Goal: Task Accomplishment & Management: Complete application form

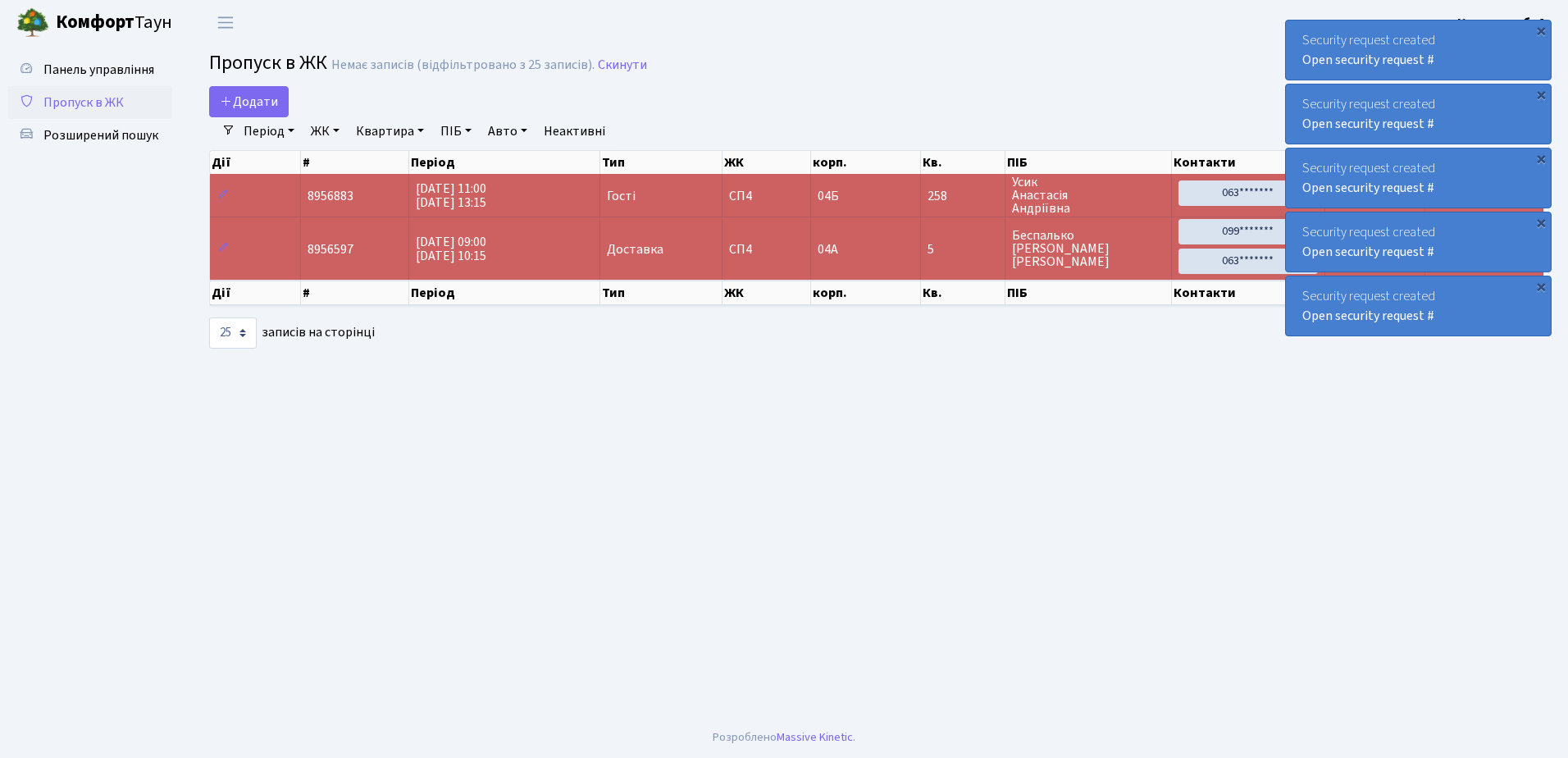
select select "25"
click at [133, 70] on span "Панель управління" at bounding box center [99, 70] width 111 height 18
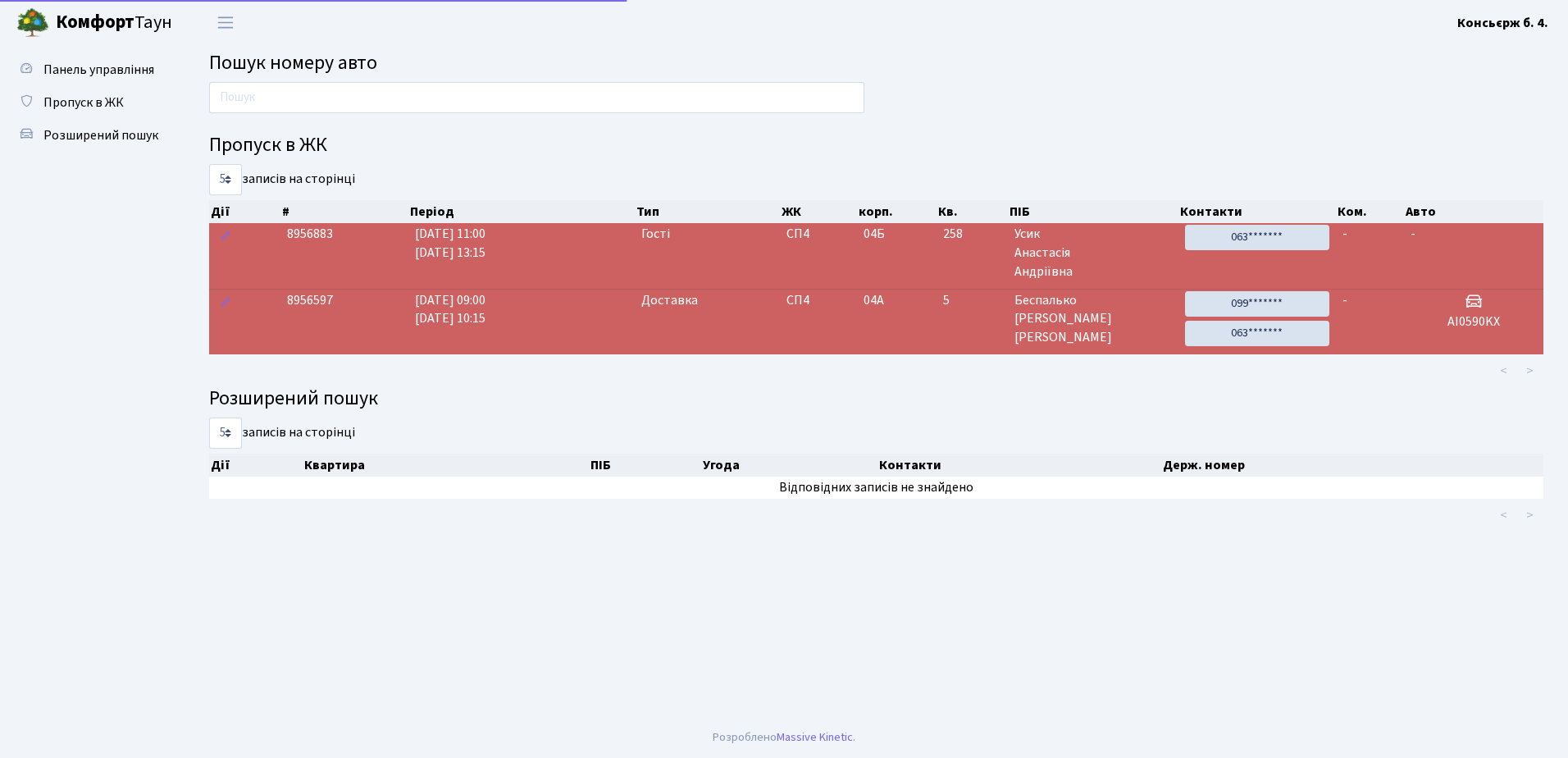
click at [117, 90] on link "Пропуск в ЖК" at bounding box center [90, 103] width 164 height 33
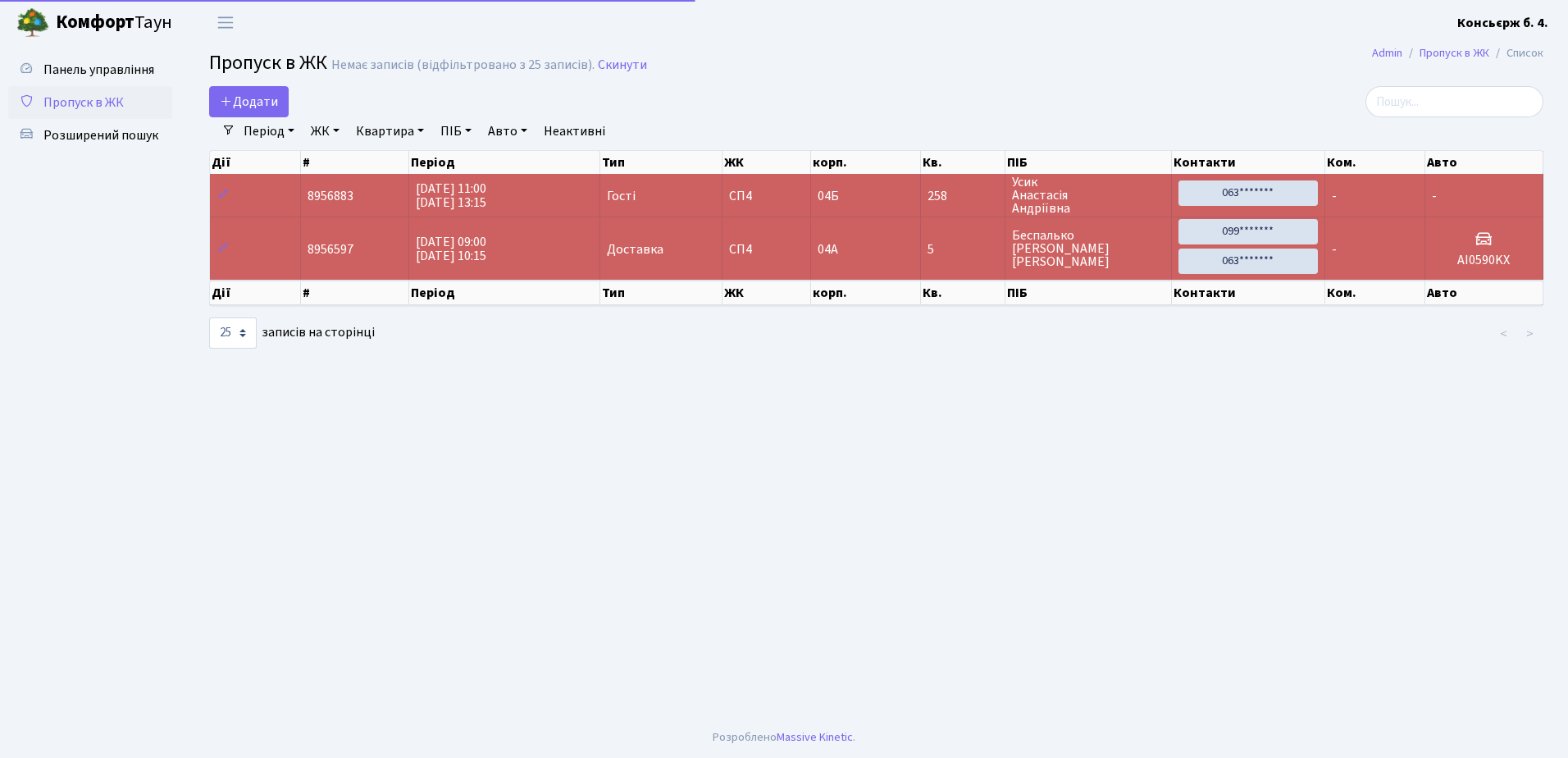
select select "25"
click at [241, 96] on span "Додати" at bounding box center [248, 102] width 58 height 18
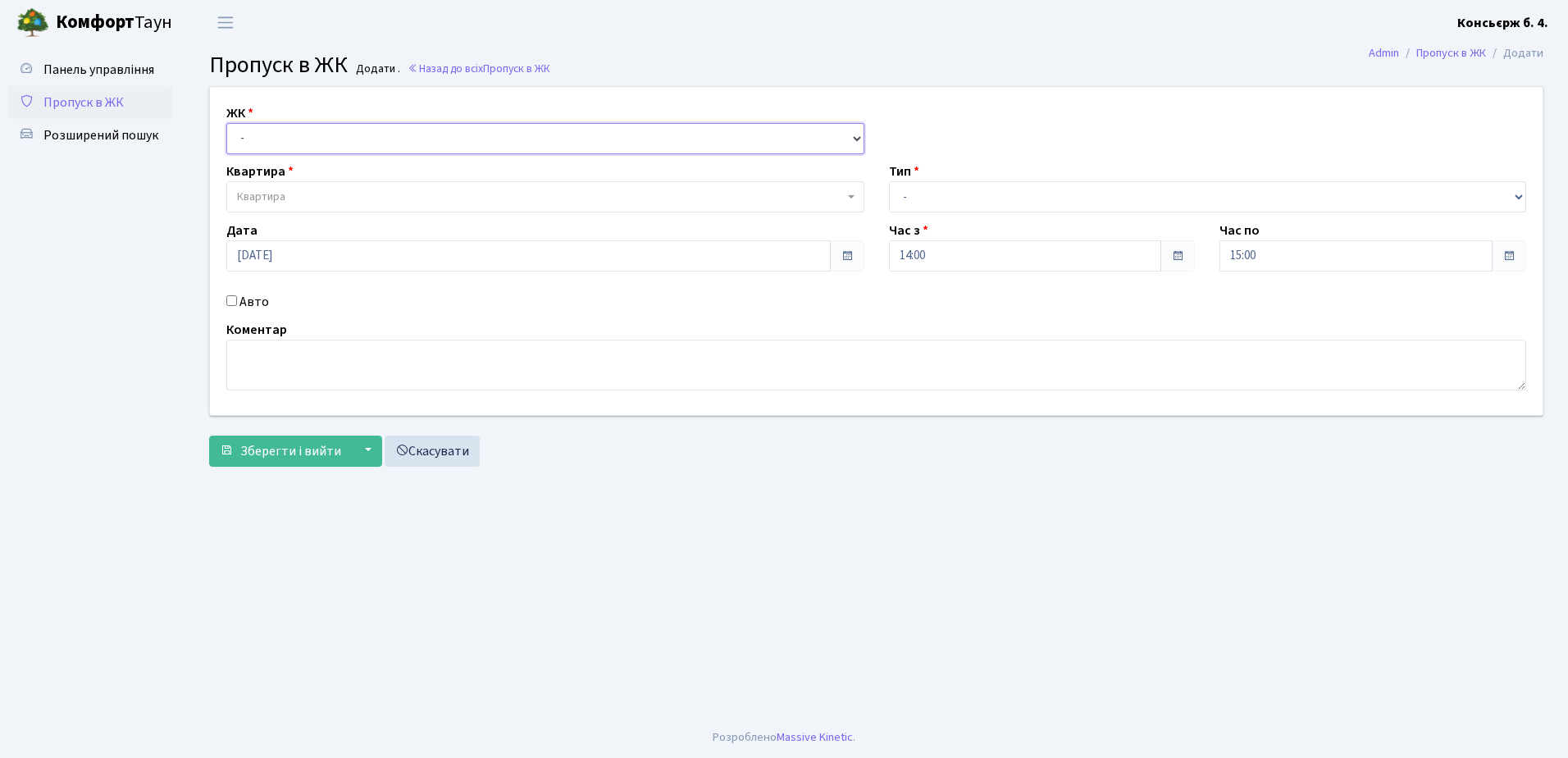
click at [276, 133] on select "- СП4, Столичне шосе, 5" at bounding box center [545, 139] width 638 height 31
select select "325"
click at [226, 123] on select "- СП4, Столичне шосе, 5" at bounding box center [545, 139] width 638 height 31
select select
click at [289, 198] on span "Квартира" at bounding box center [540, 197] width 607 height 17
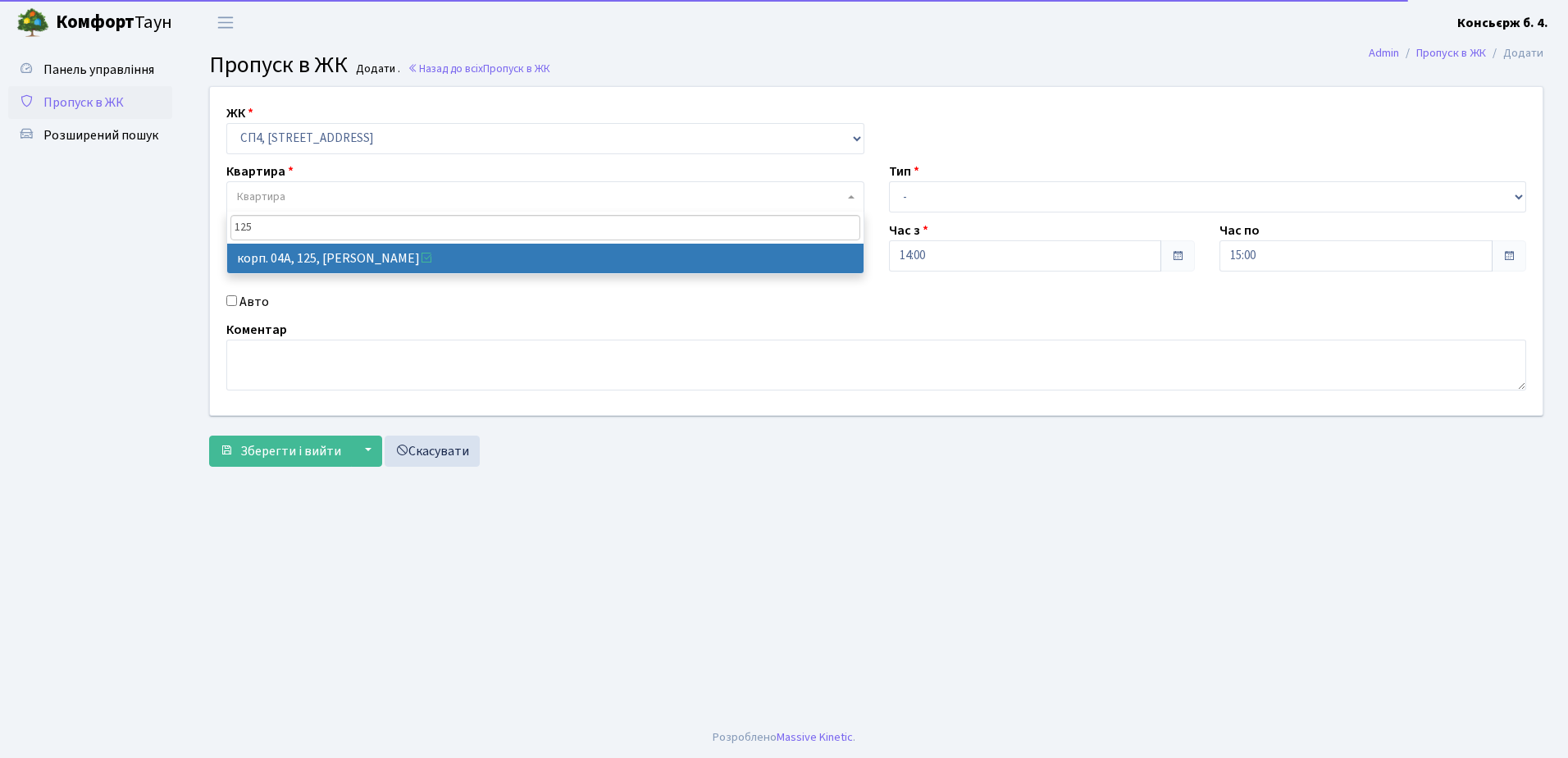
type input "12"
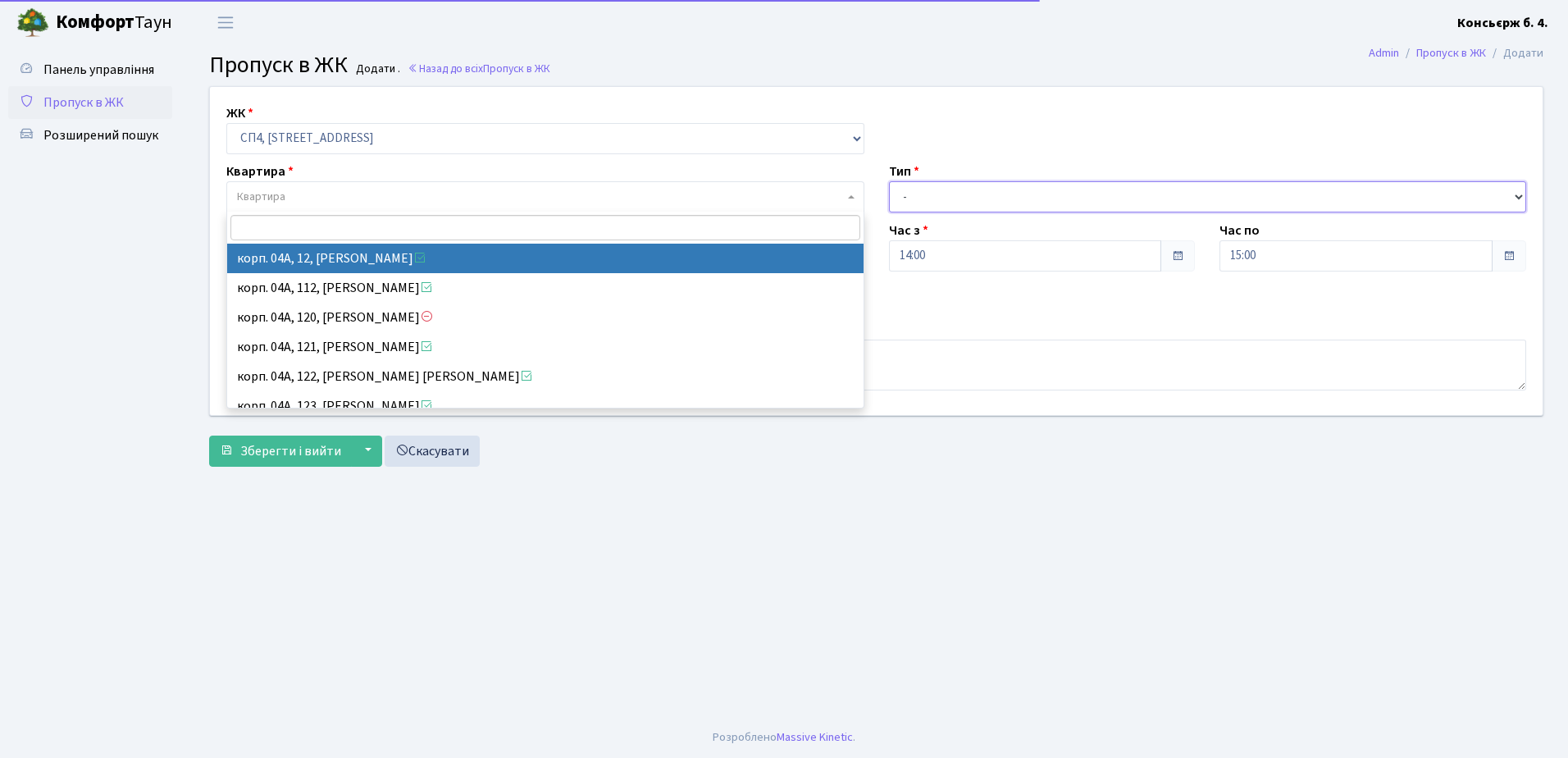
click at [910, 197] on select "- Доставка Таксі Гості Сервіс" at bounding box center [1208, 197] width 638 height 31
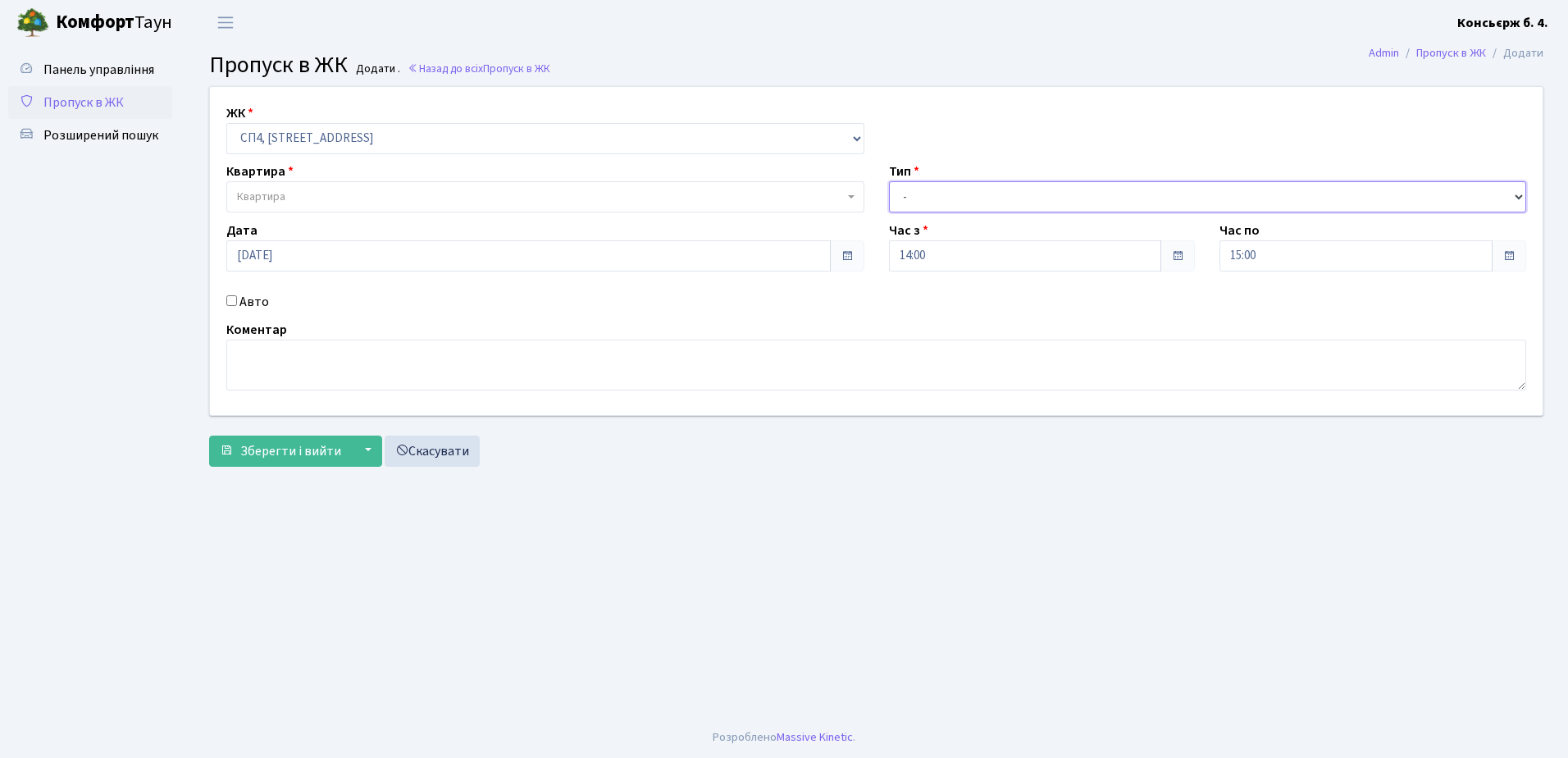
select select "1"
click at [889, 181] on select "- Доставка Таксі Гості Сервіс" at bounding box center [1208, 197] width 638 height 31
click at [228, 304] on input "Авто" at bounding box center [231, 300] width 11 height 11
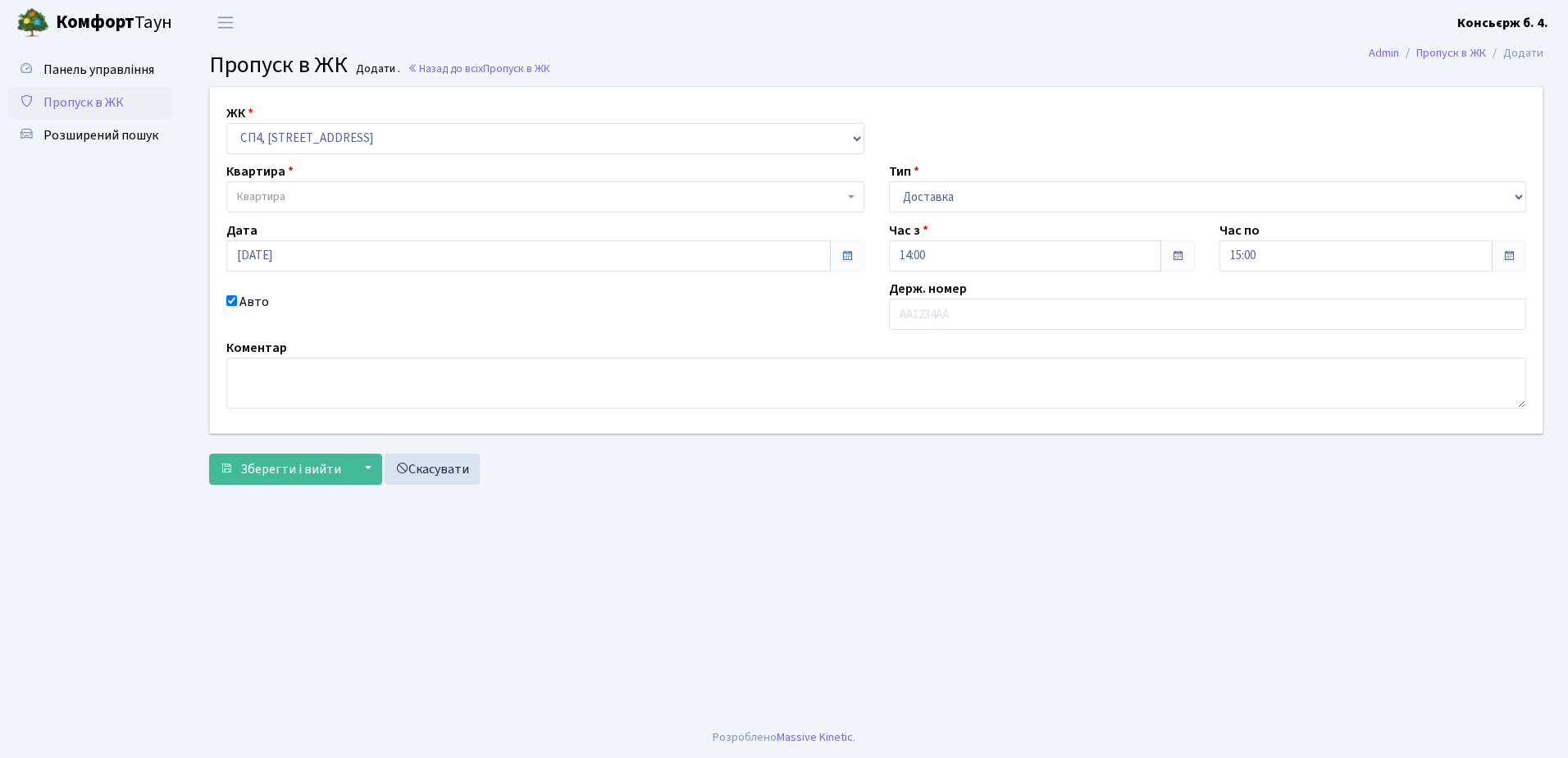
click at [234, 306] on input "Авто" at bounding box center [231, 300] width 11 height 11
checkbox input "false"
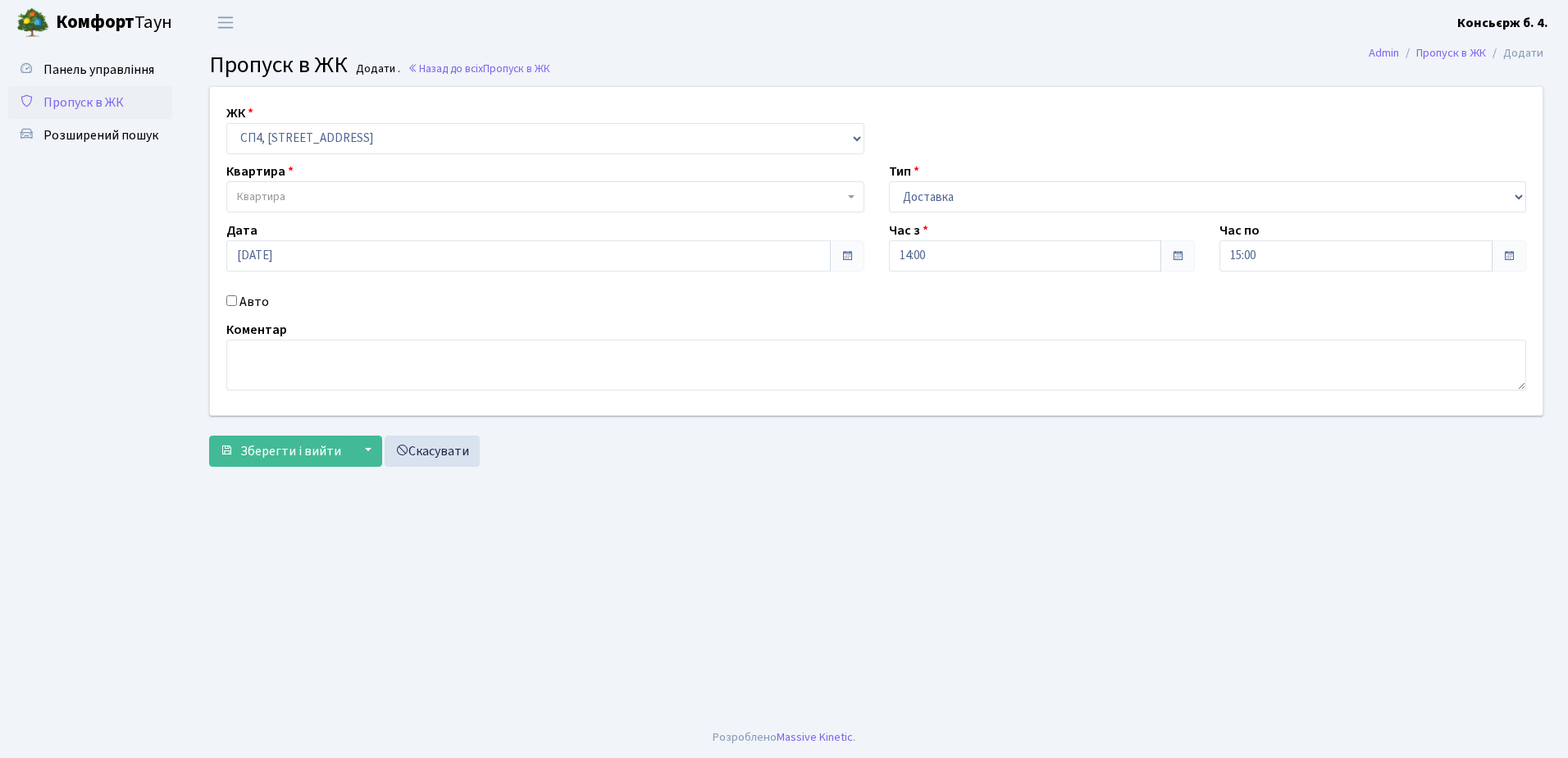
click at [292, 204] on span "Квартира" at bounding box center [540, 197] width 607 height 17
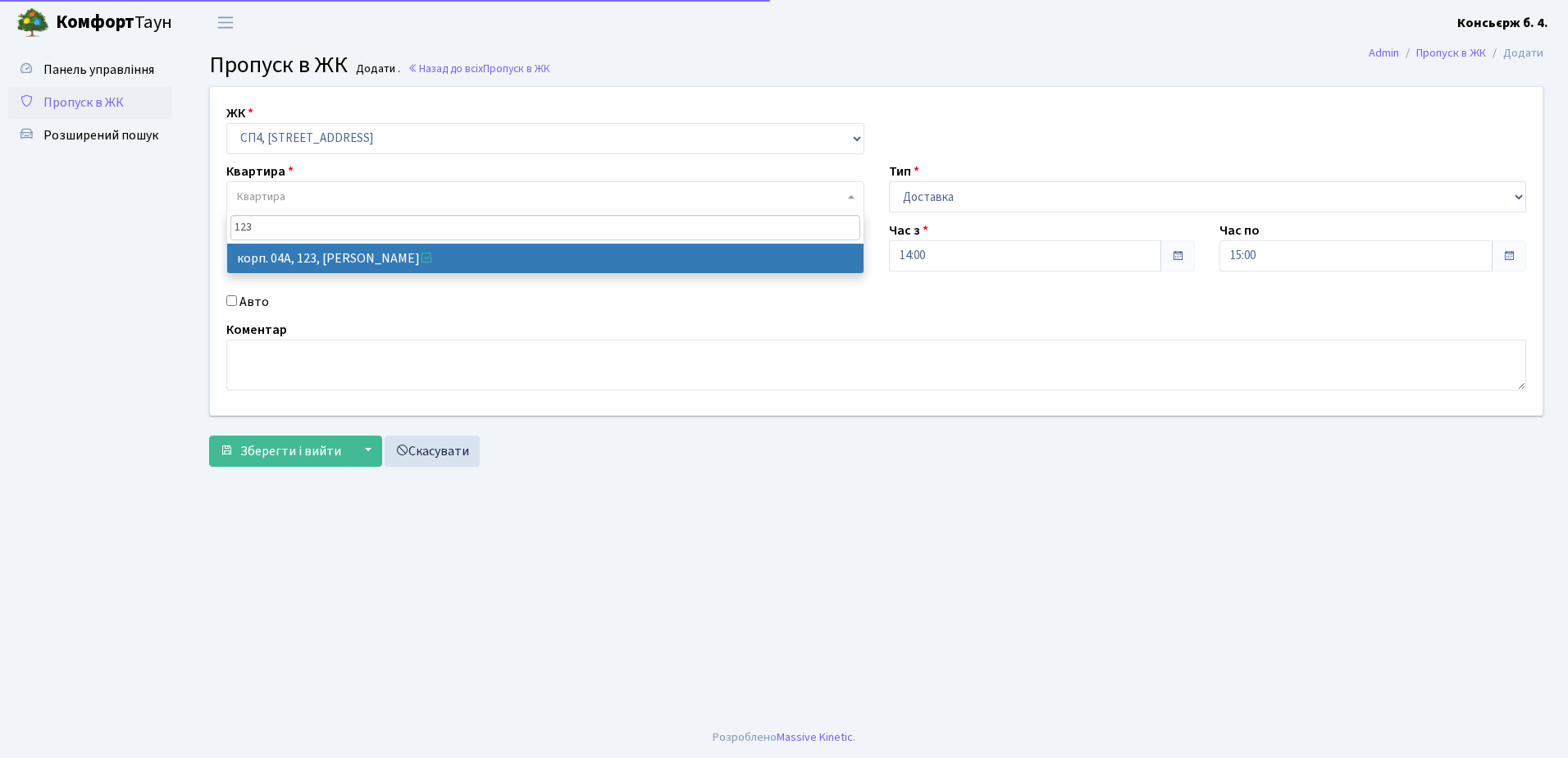
type input "123"
select select "21151"
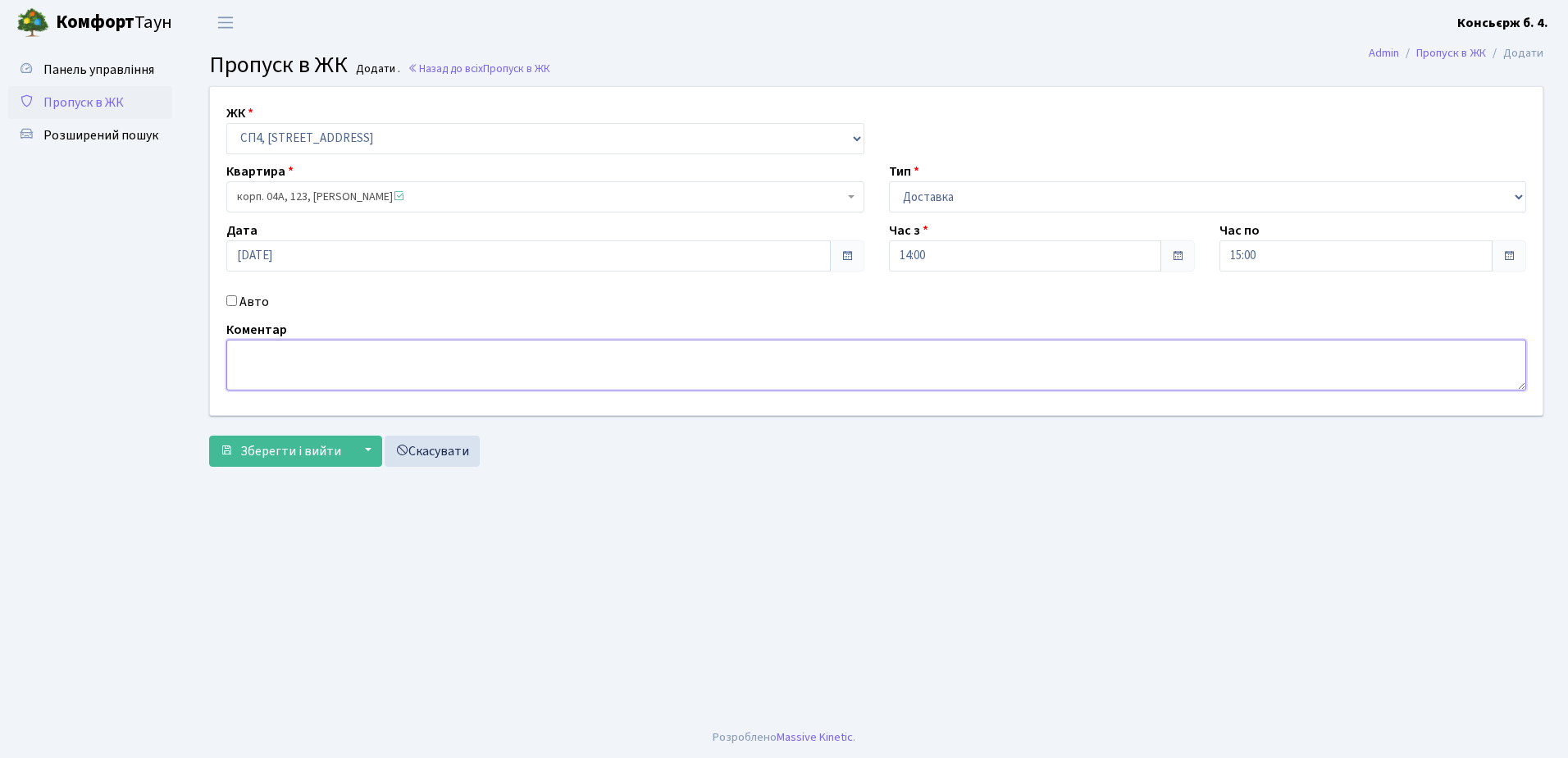
click at [303, 341] on textarea at bounding box center [876, 365] width 1300 height 51
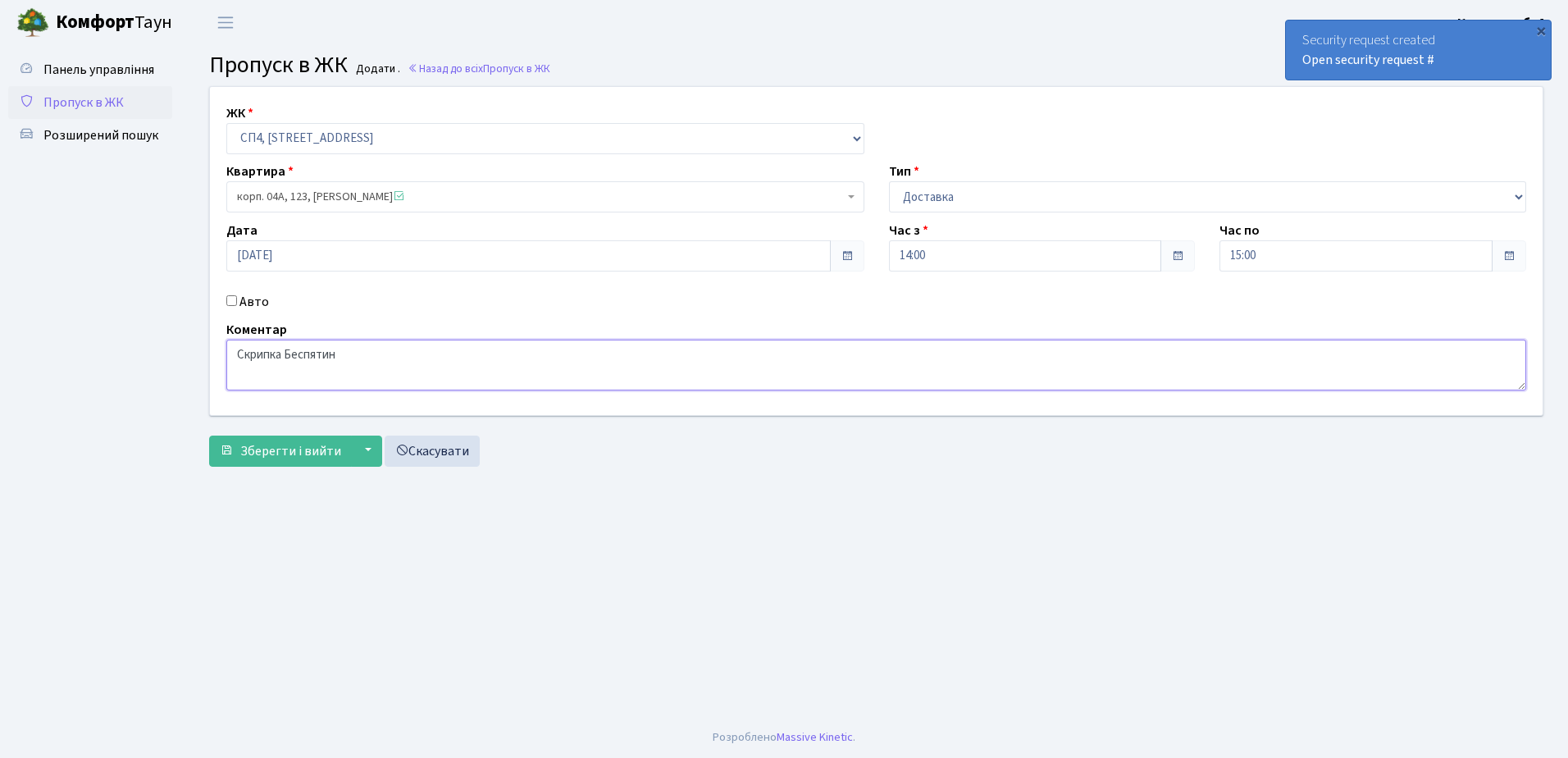
click at [270, 377] on textarea "Скрипка Беспятин" at bounding box center [876, 365] width 1300 height 51
type textarea "Скрипка Беспятин пропустити"
click at [286, 445] on span "Зберегти і вийти" at bounding box center [291, 451] width 101 height 18
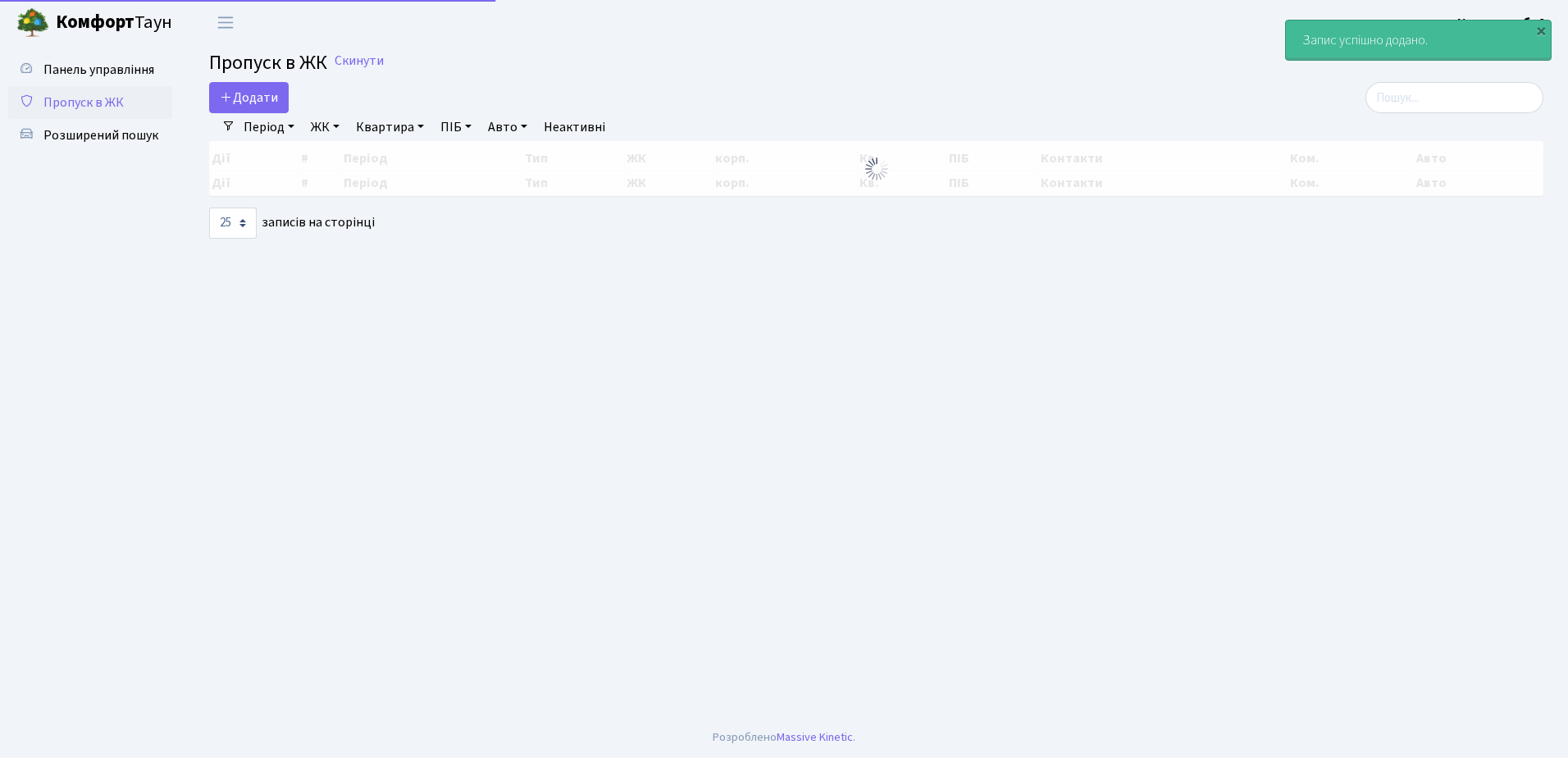
select select "25"
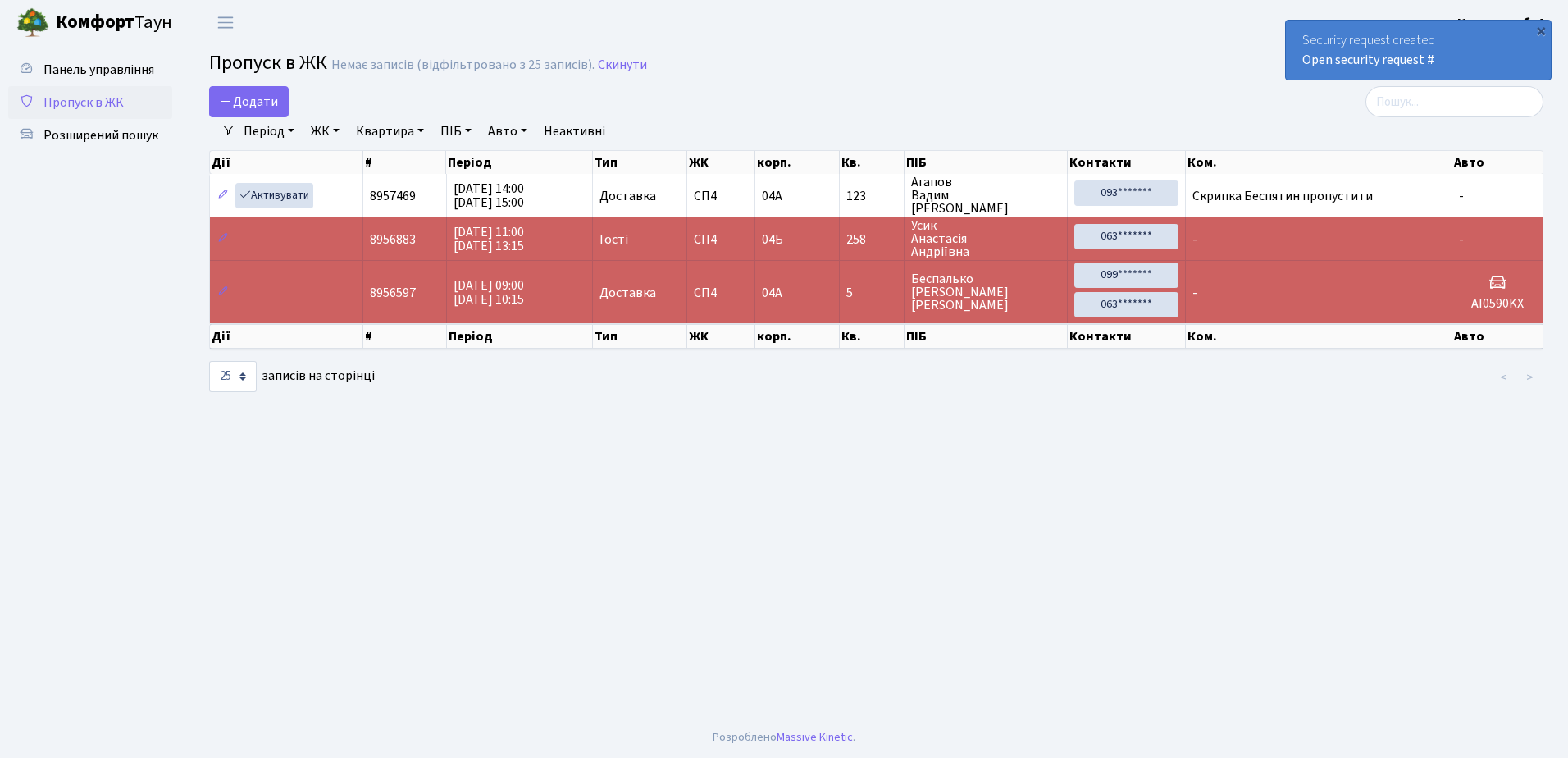
click at [130, 110] on link "Пропуск в ЖК" at bounding box center [90, 103] width 164 height 33
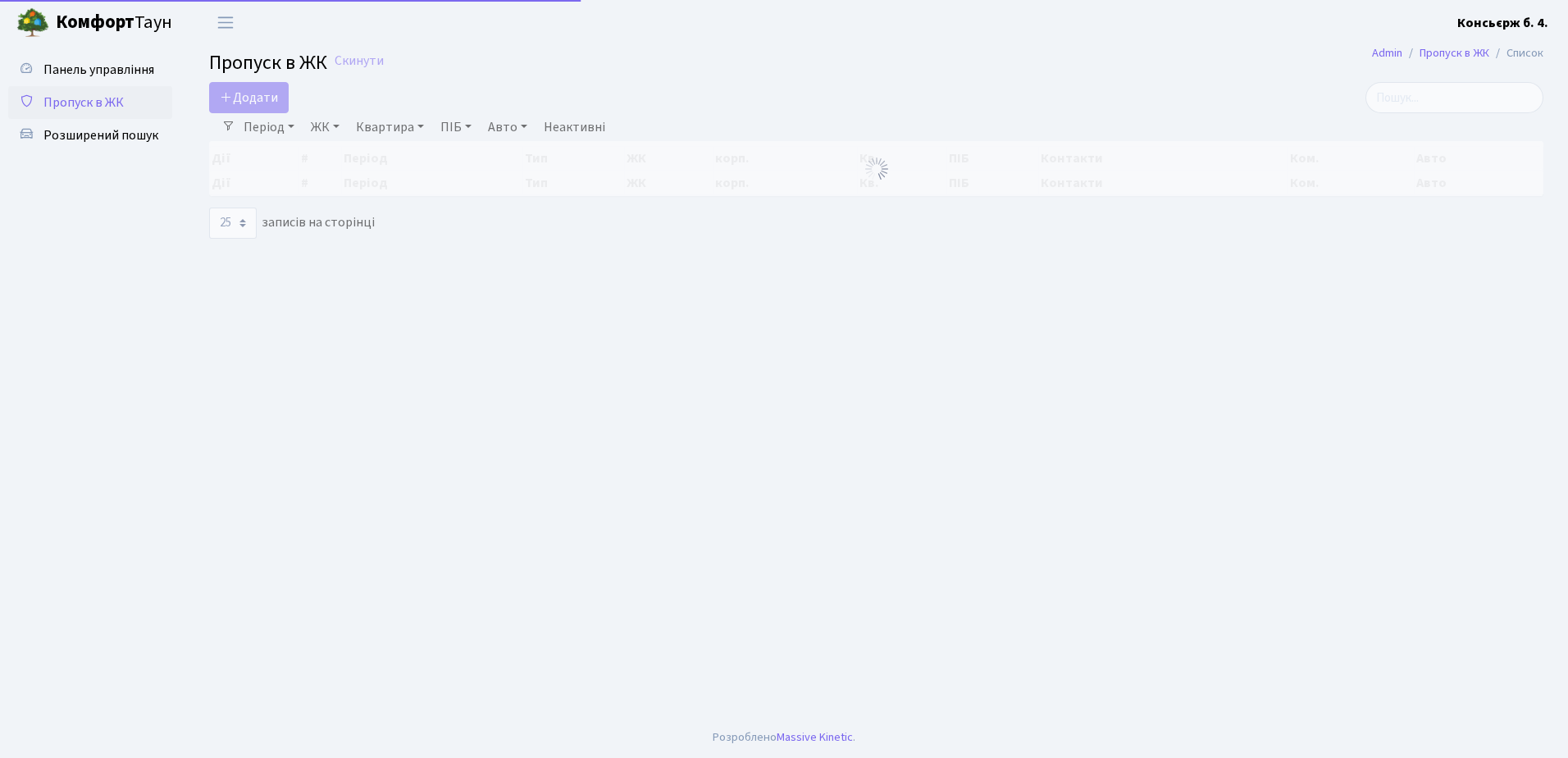
select select "25"
